Goal: Find specific page/section: Find specific page/section

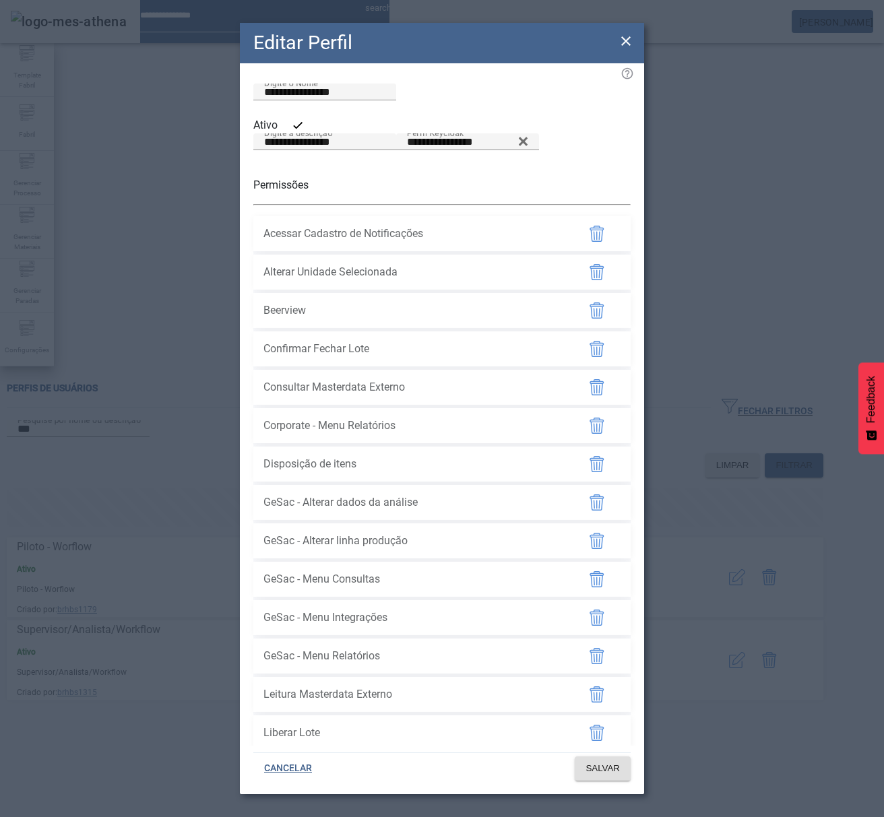
scroll to position [1436, 0]
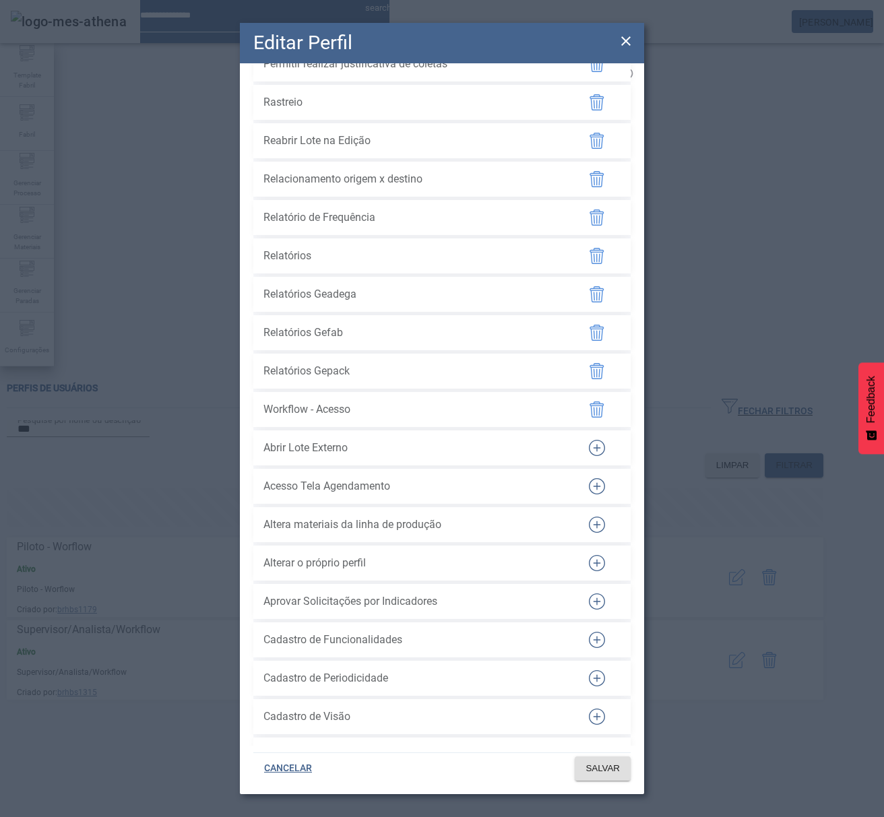
click at [628, 38] on icon at bounding box center [625, 40] width 9 height 9
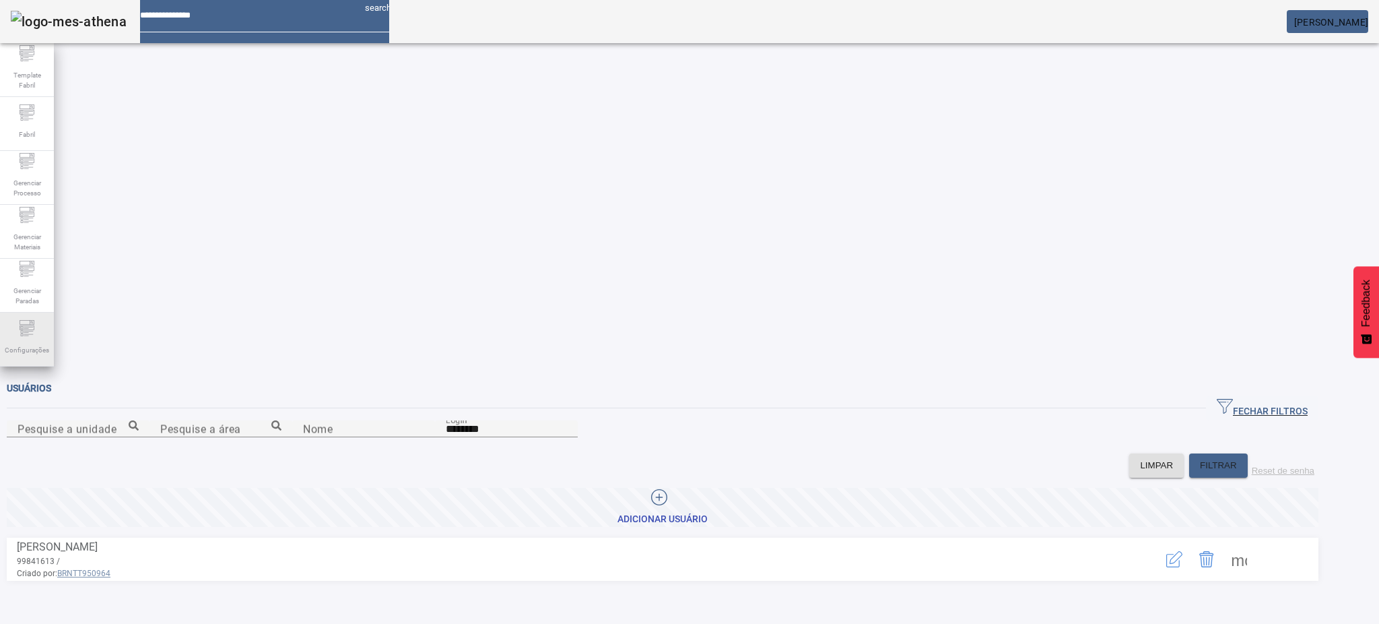
click at [19, 329] on icon at bounding box center [27, 328] width 16 height 16
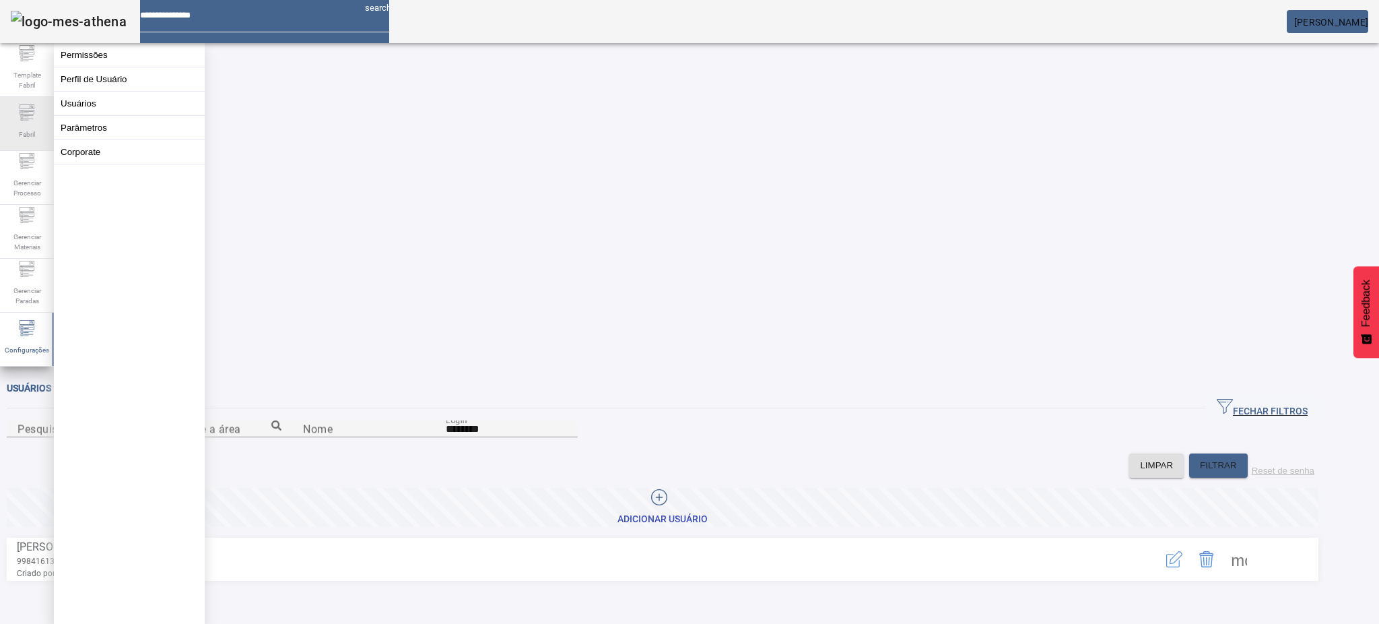
click at [28, 125] on span "Fabril" at bounding box center [27, 134] width 24 height 18
click at [34, 166] on icon at bounding box center [27, 161] width 16 height 16
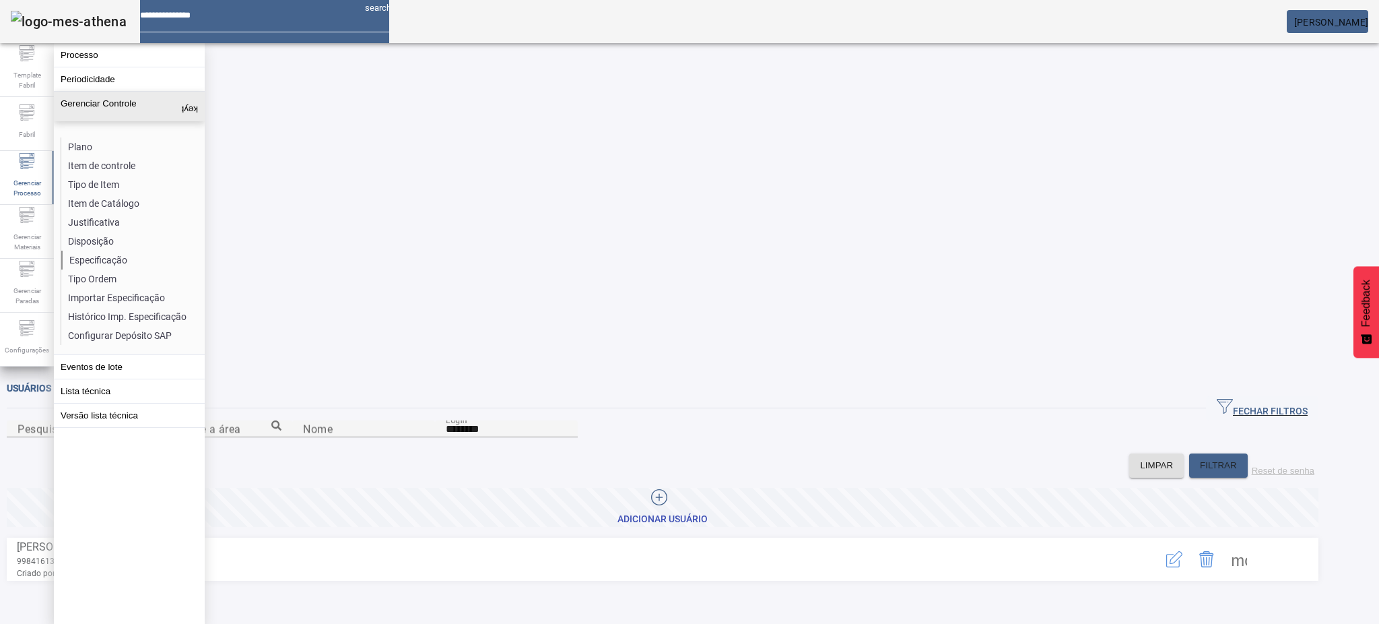
click at [119, 260] on li "Especificação" at bounding box center [132, 260] width 143 height 19
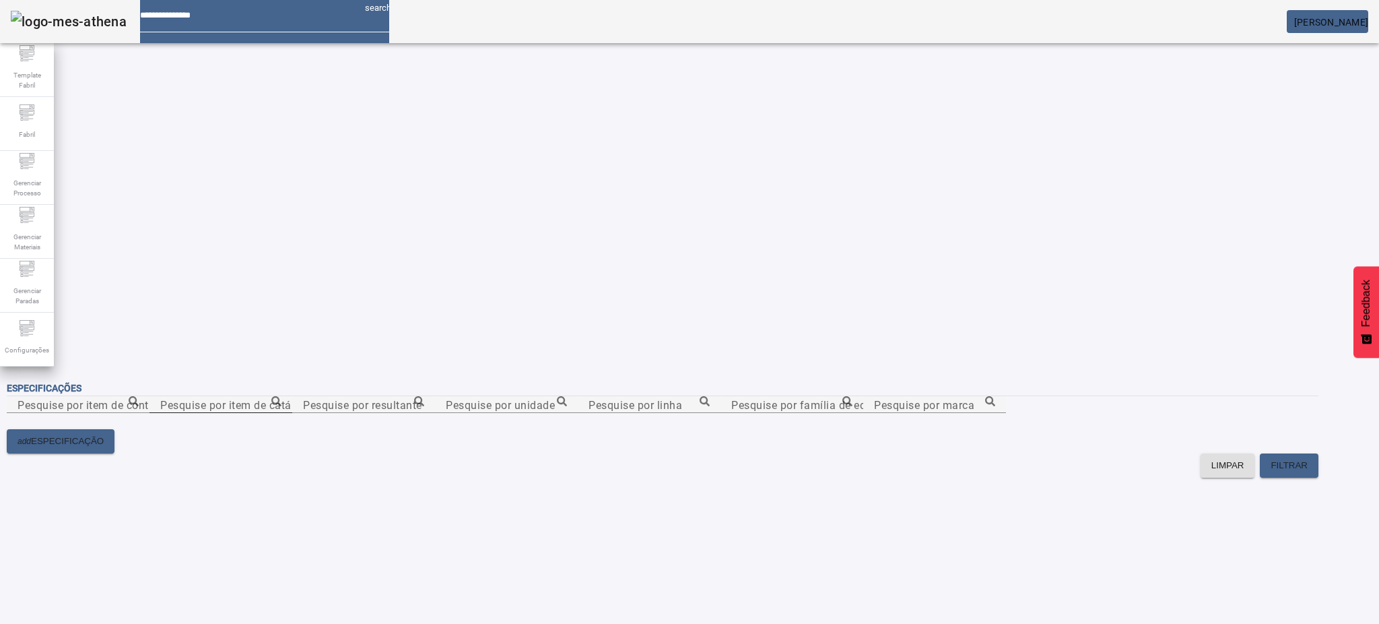
click at [314, 398] on mat-label "Pesquise por item de catálogo" at bounding box center [237, 404] width 154 height 13
click at [282, 397] on input "Pesquise por item de catálogo" at bounding box center [220, 405] width 121 height 16
paste input "**********"
click at [282, 396] on icon at bounding box center [276, 401] width 10 height 10
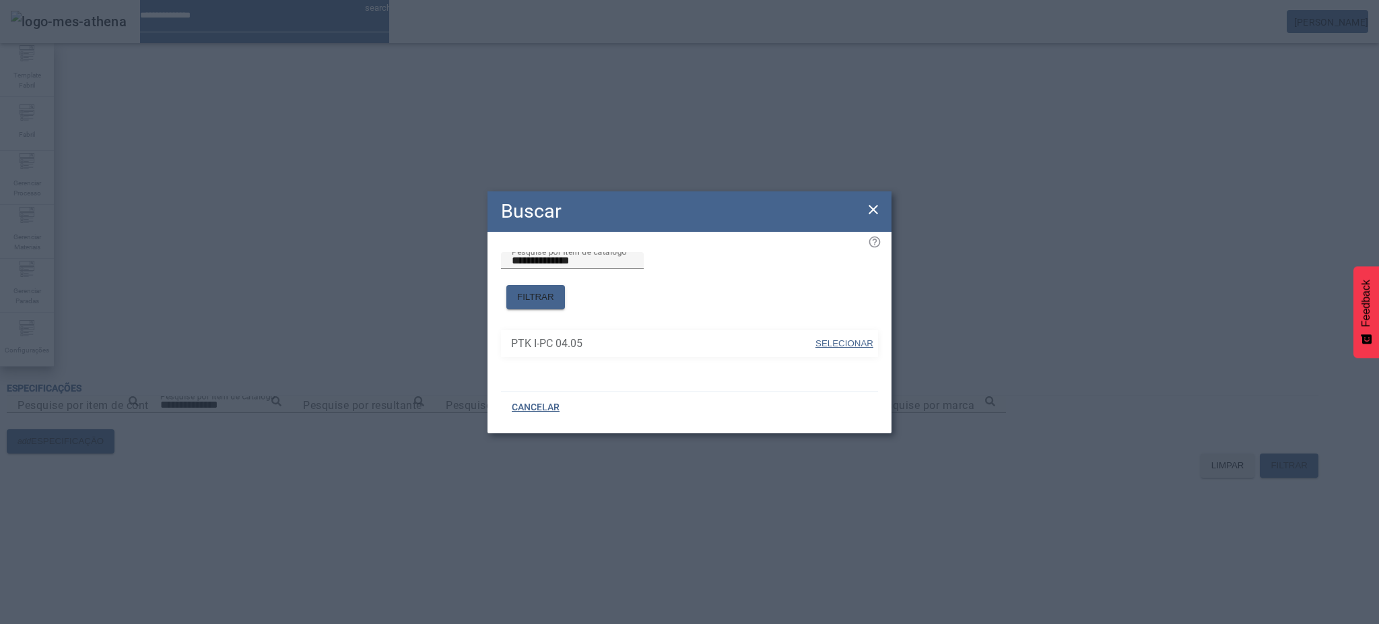
drag, startPoint x: 858, startPoint y: 331, endPoint x: 1009, endPoint y: 342, distance: 151.2
click at [859, 338] on span "SELECIONAR" at bounding box center [845, 343] width 58 height 10
type input "**********"
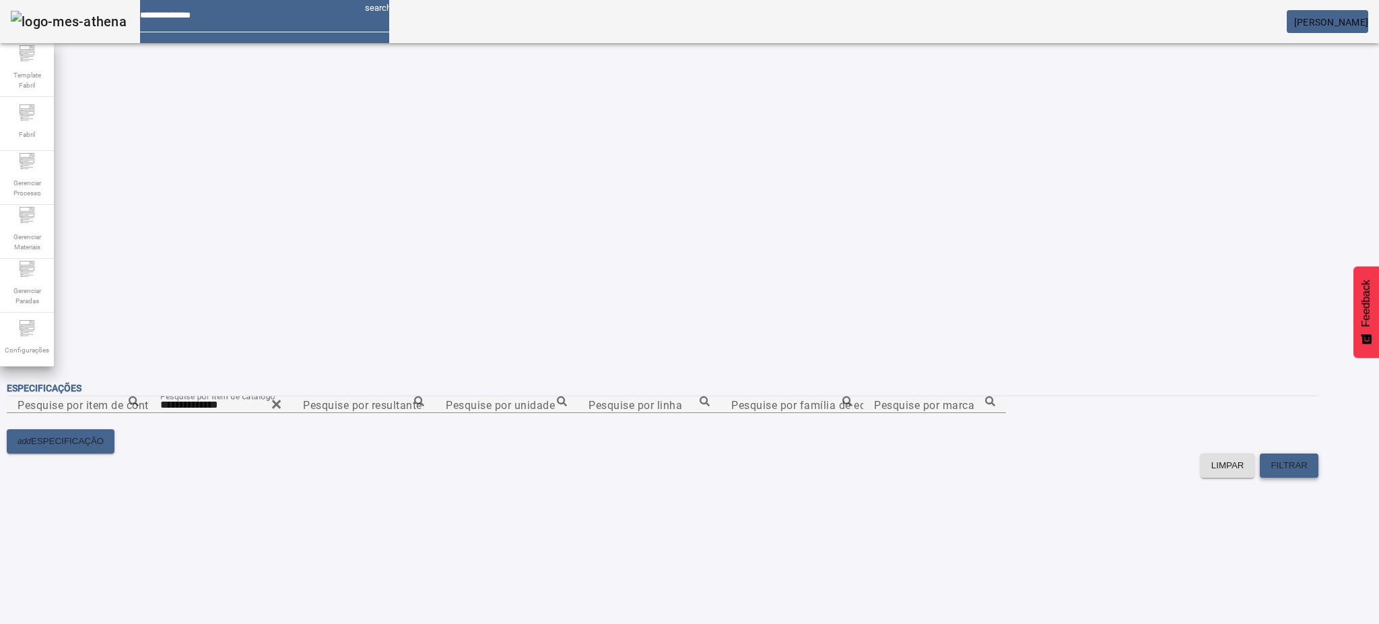
click at [1308, 459] on span "FILTRAR" at bounding box center [1289, 465] width 37 height 13
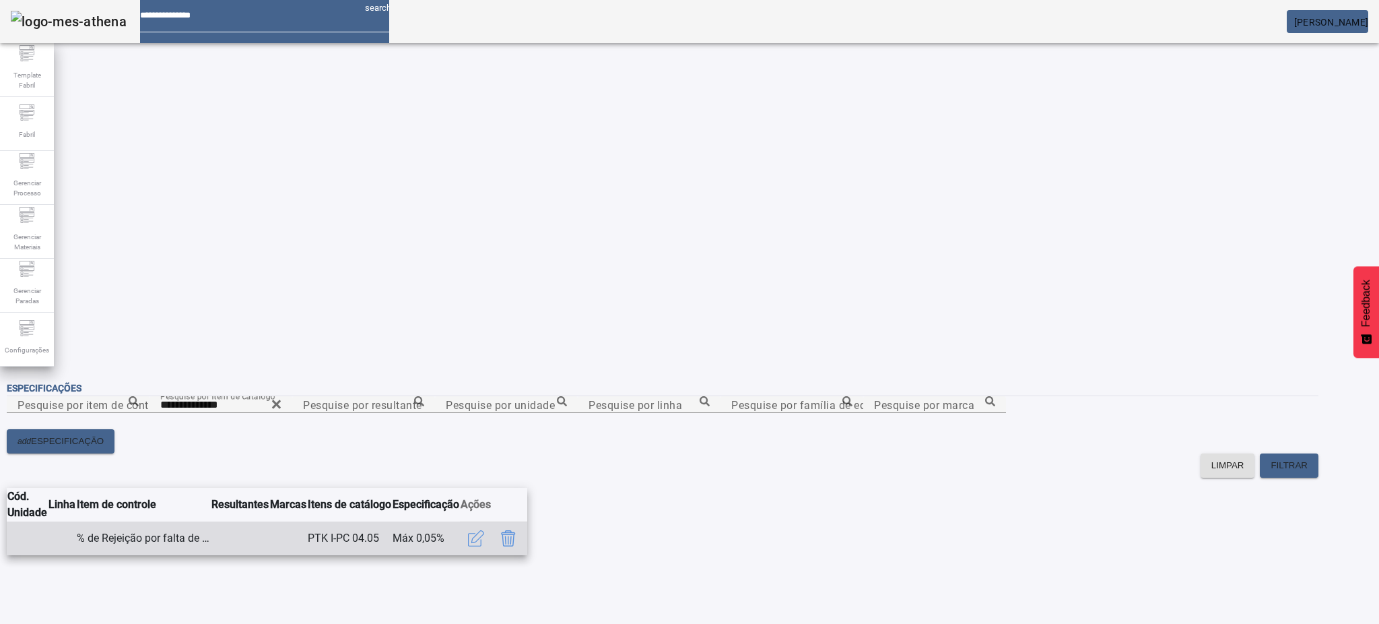
click at [484, 530] on icon "button" at bounding box center [476, 538] width 16 height 16
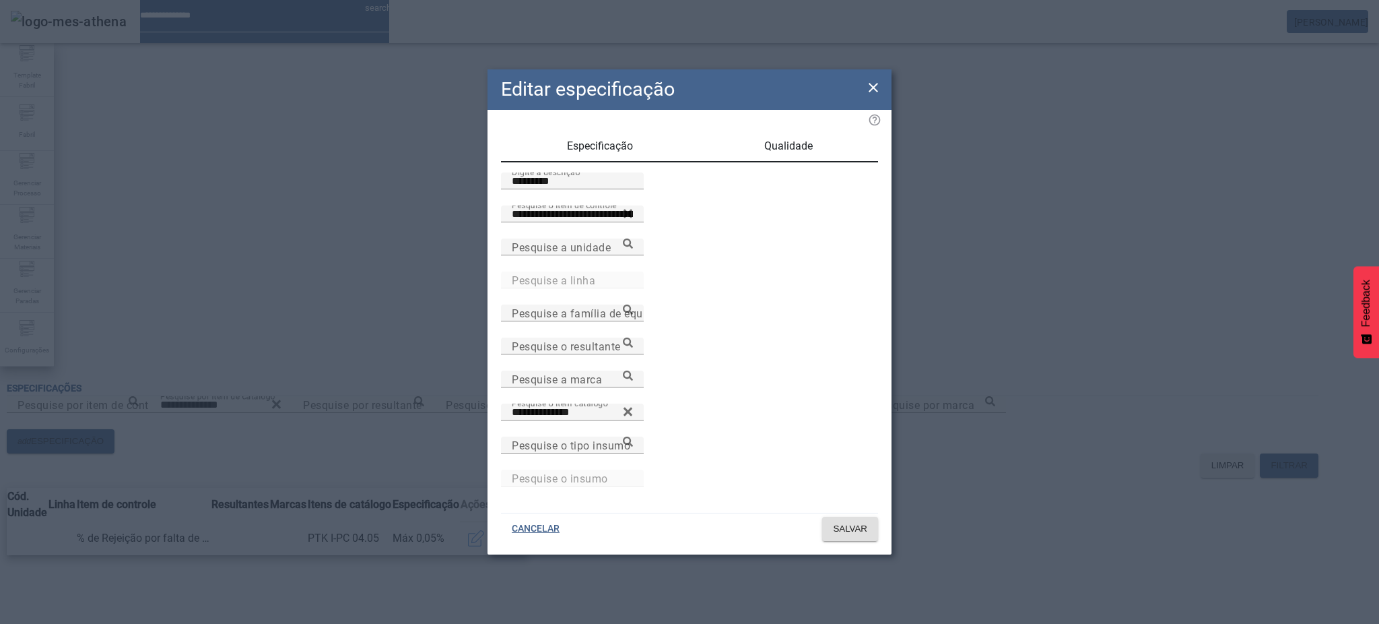
click at [871, 91] on icon at bounding box center [873, 87] width 16 height 16
